Goal: Information Seeking & Learning: Learn about a topic

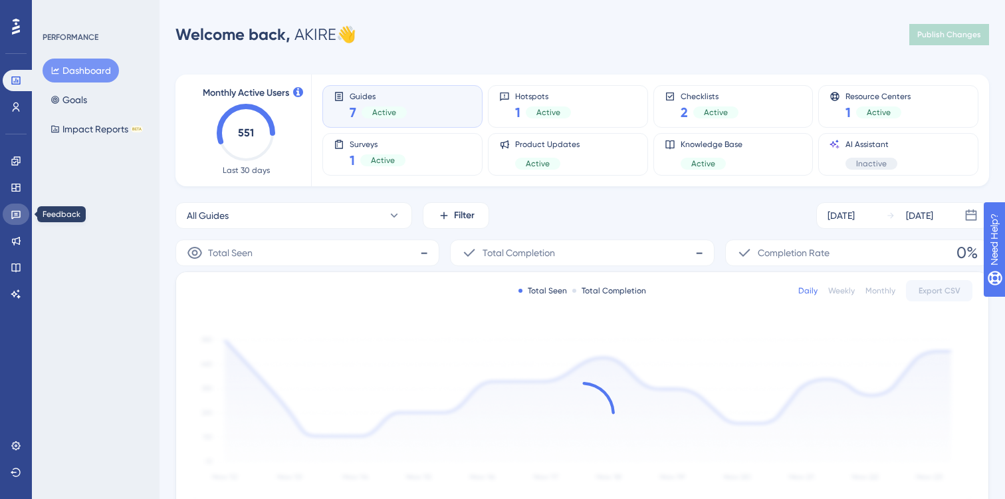
click at [14, 214] on icon at bounding box center [16, 214] width 11 height 11
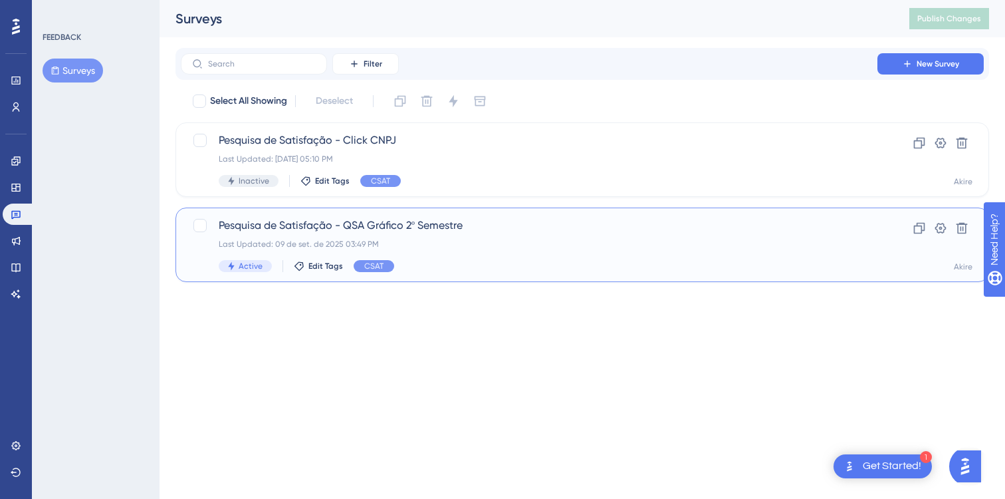
click at [422, 221] on span "Pesquisa de Satisfação - QSA Gráfico 2º Semestre" at bounding box center [529, 225] width 621 height 16
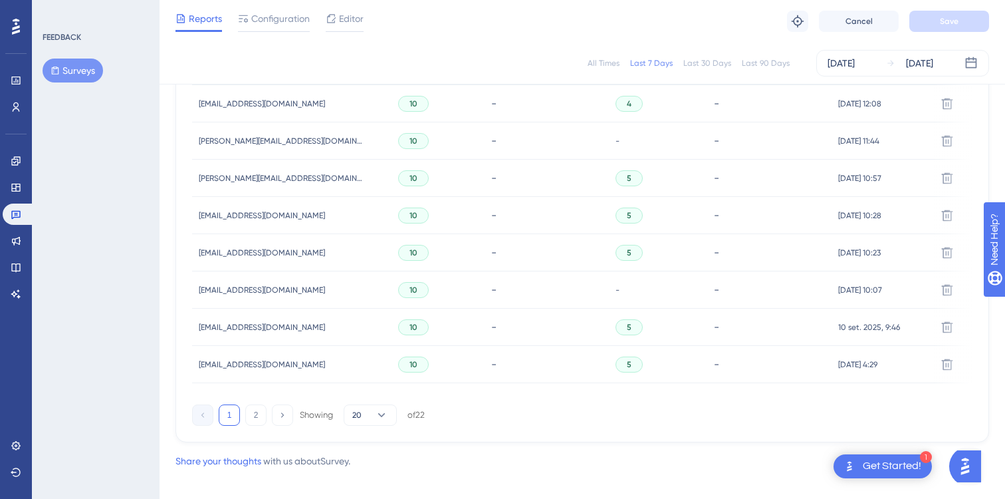
scroll to position [917, 0]
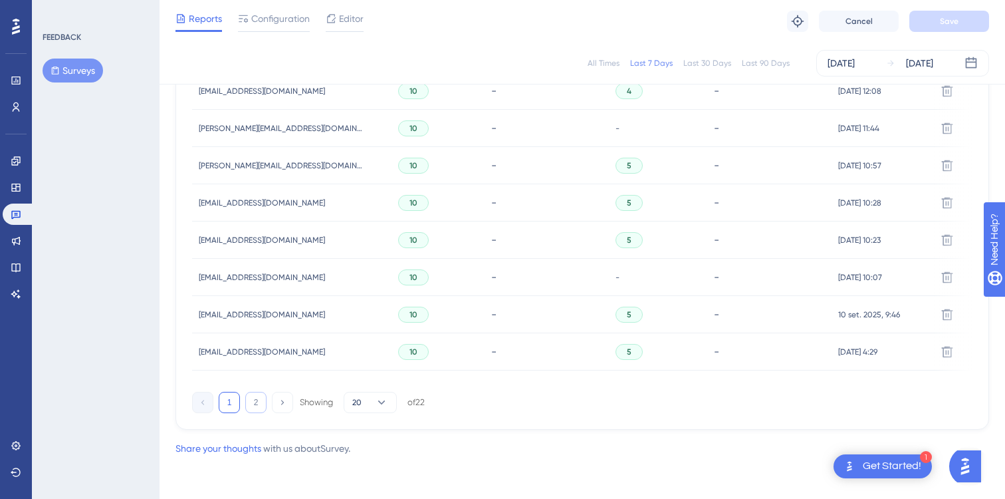
click at [254, 398] on button "2" at bounding box center [255, 402] width 21 height 21
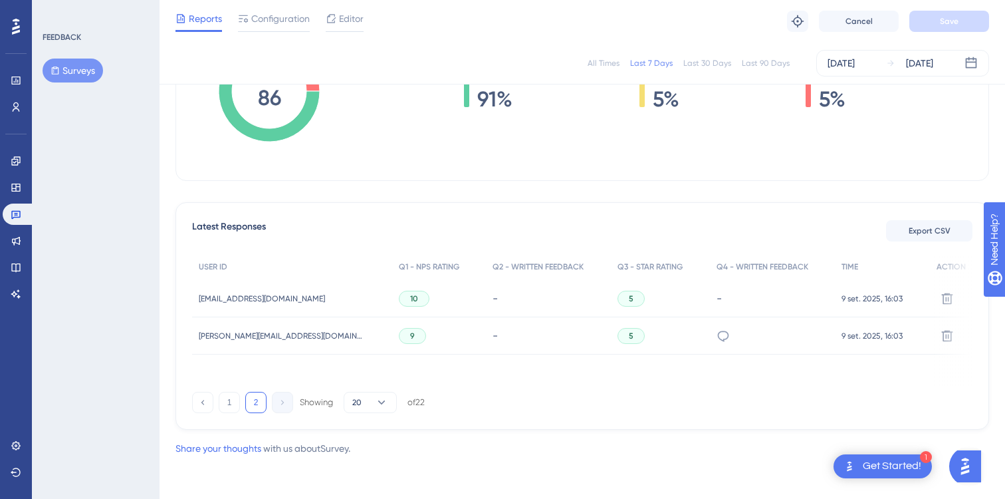
scroll to position [258, 0]
click at [230, 409] on button "1" at bounding box center [229, 402] width 21 height 21
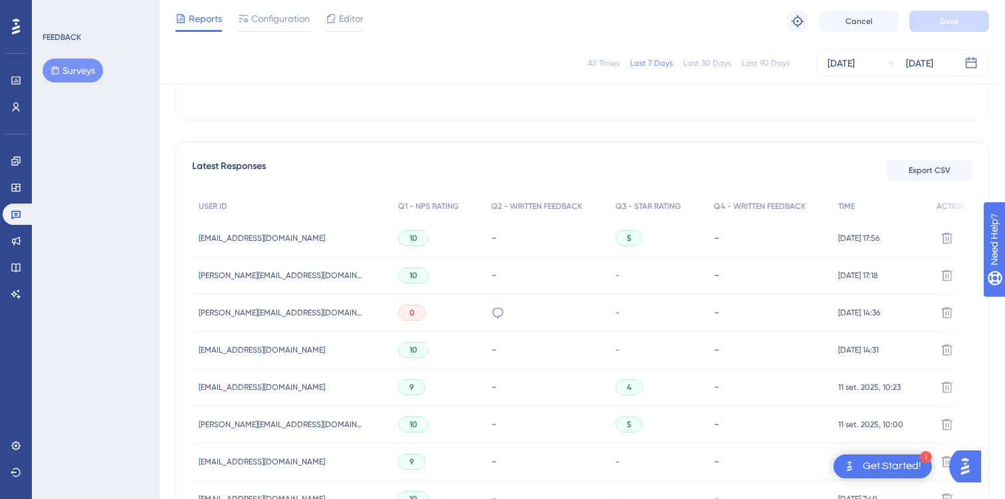
scroll to position [331, 0]
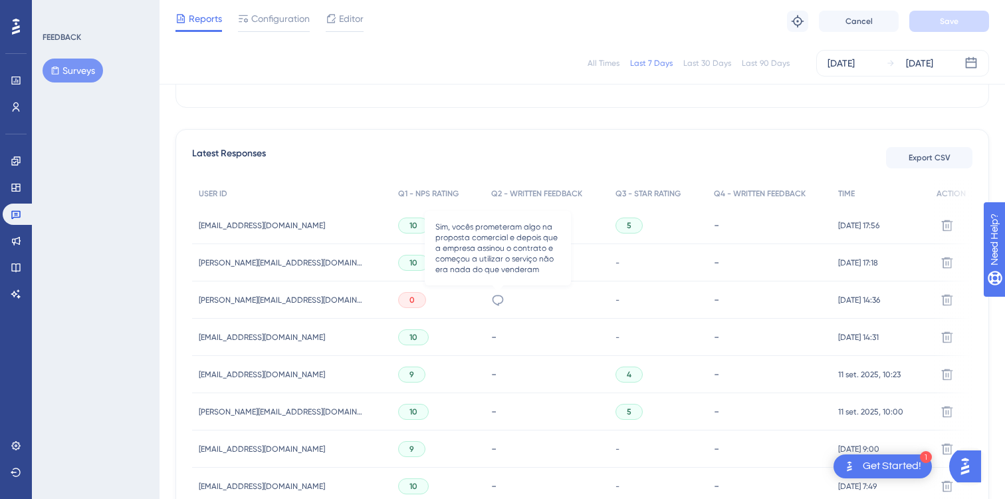
click at [495, 299] on icon at bounding box center [497, 299] width 13 height 13
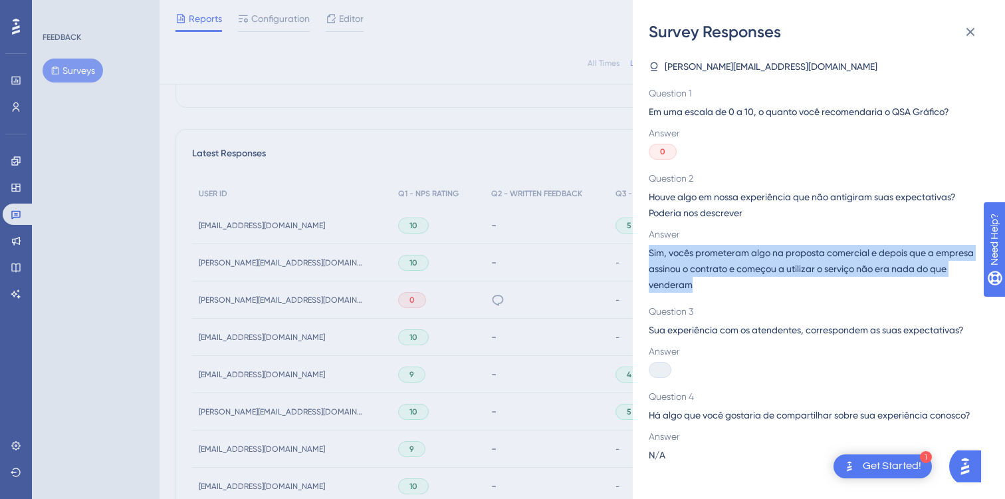
drag, startPoint x: 649, startPoint y: 252, endPoint x: 711, endPoint y: 283, distance: 69.0
click at [715, 283] on span "Sim, vocês prometeram algo na proposta comercial e depois que a empresa assinou…" at bounding box center [814, 269] width 330 height 48
copy span "Sim, vocês prometeram algo na proposta comercial e depois que a empresa assinou…"
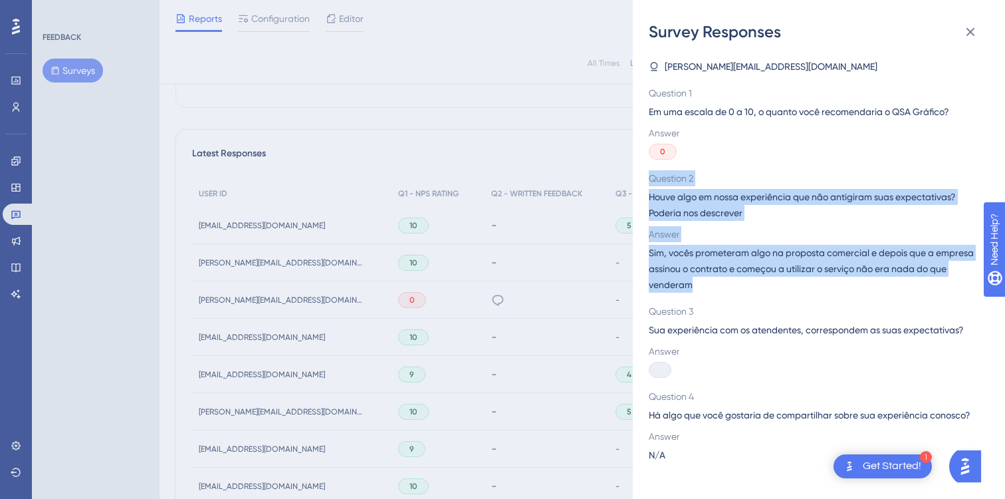
drag, startPoint x: 650, startPoint y: 177, endPoint x: 737, endPoint y: 282, distance: 136.9
click at [737, 282] on div "Question 2 Houve algo em nossa experiência que não antigiram suas expectativas?…" at bounding box center [814, 231] width 330 height 122
copy div "Question 2 Houve algo em nossa experiência que não antigiram suas expectativas?…"
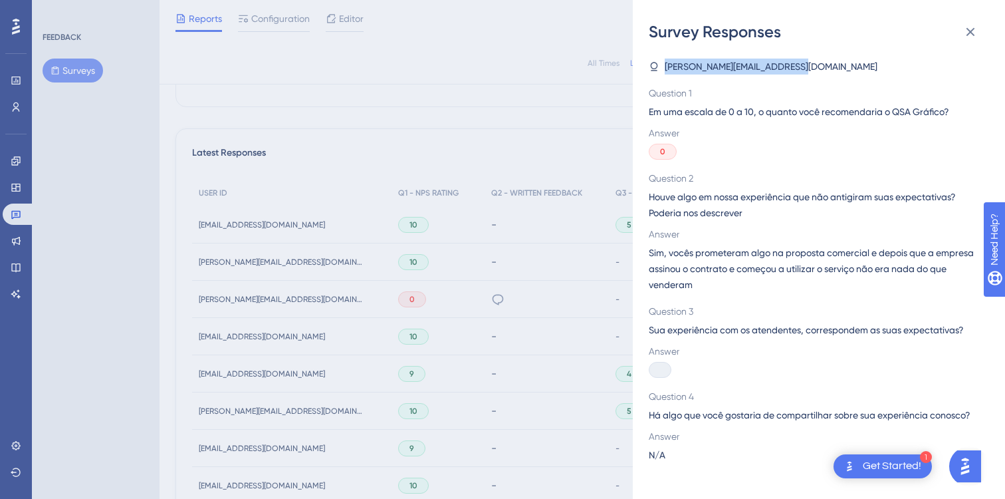
drag, startPoint x: 681, startPoint y: 66, endPoint x: 812, endPoint y: 68, distance: 131.0
click at [812, 68] on div "Survey Responses [PERSON_NAME][EMAIL_ADDRESS][DOMAIN_NAME] Question 1 Em uma es…" at bounding box center [819, 249] width 372 height 499
copy span "[PERSON_NAME][EMAIL_ADDRESS][DOMAIN_NAME]"
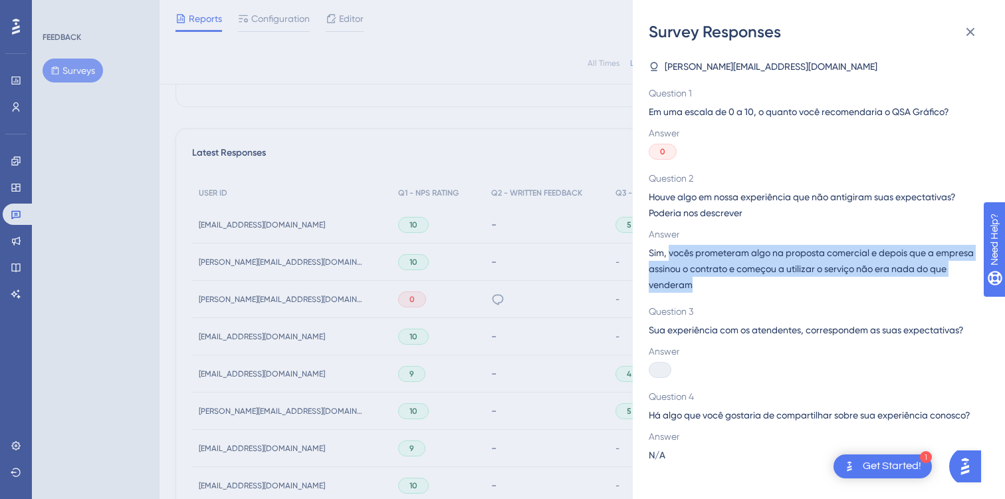
drag, startPoint x: 671, startPoint y: 254, endPoint x: 717, endPoint y: 279, distance: 52.4
click at [717, 279] on span "Sim, vocês prometeram algo na proposta comercial e depois que a empresa assinou…" at bounding box center [814, 269] width 330 height 48
copy span "vocês prometeram algo na proposta comercial e depois que a empresa assinou o co…"
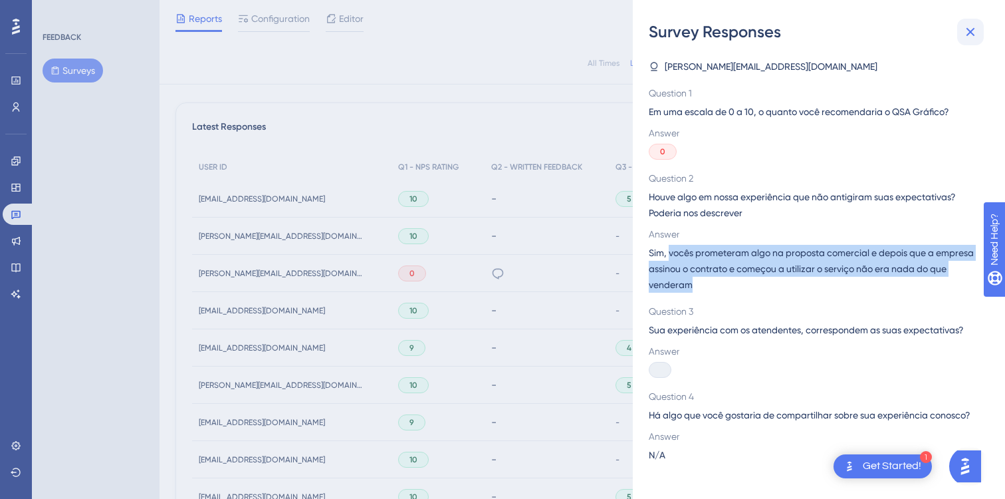
click at [975, 31] on icon at bounding box center [971, 32] width 16 height 16
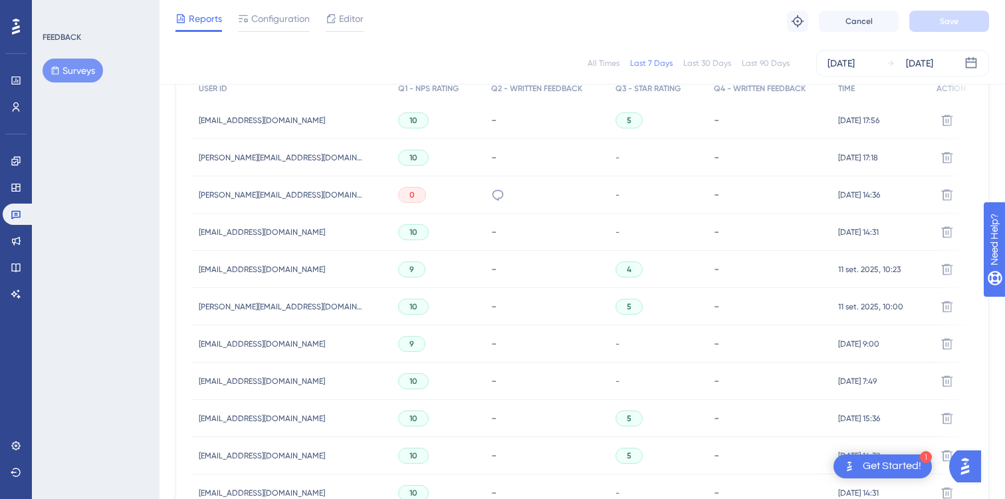
scroll to position [390, 0]
